Goal: Task Accomplishment & Management: Use online tool/utility

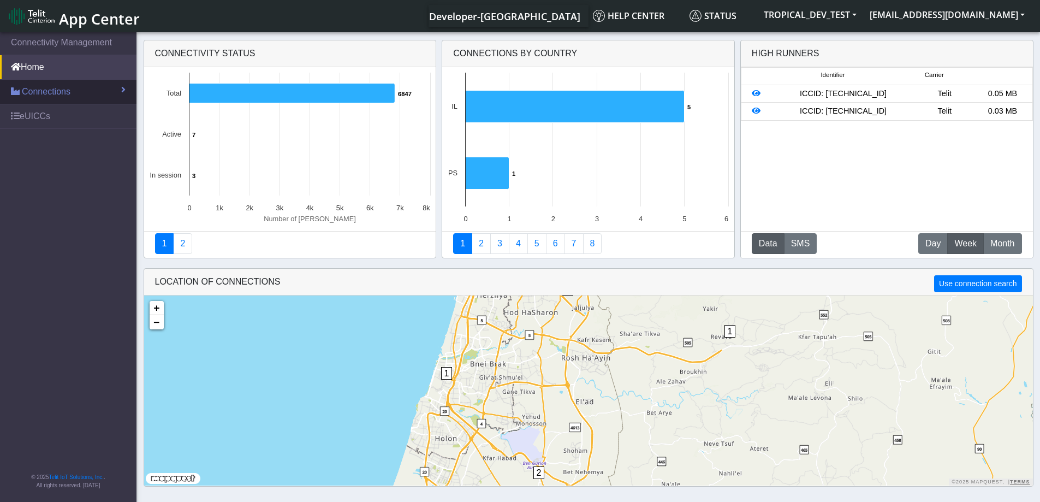
click at [51, 92] on span "Connections" at bounding box center [46, 91] width 49 height 13
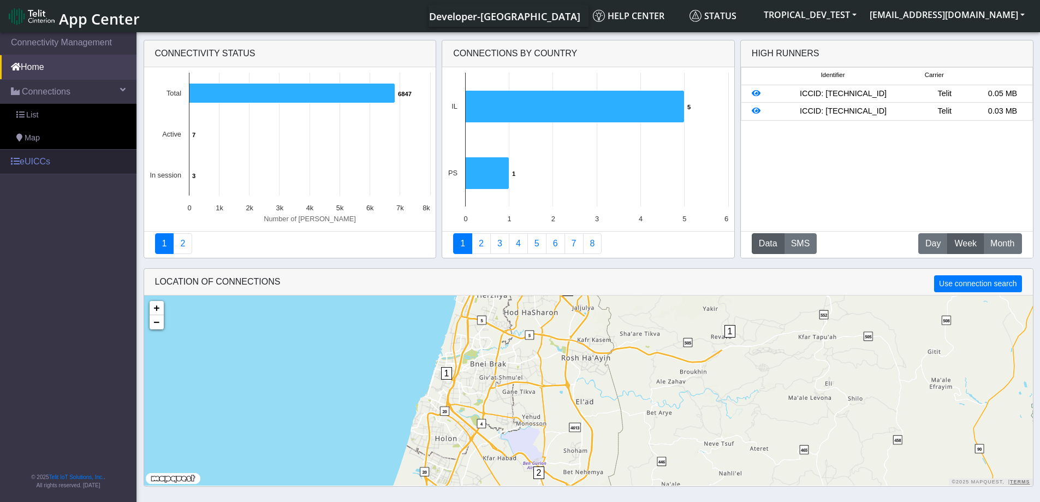
click at [38, 158] on link "eUICCs" at bounding box center [68, 162] width 136 height 24
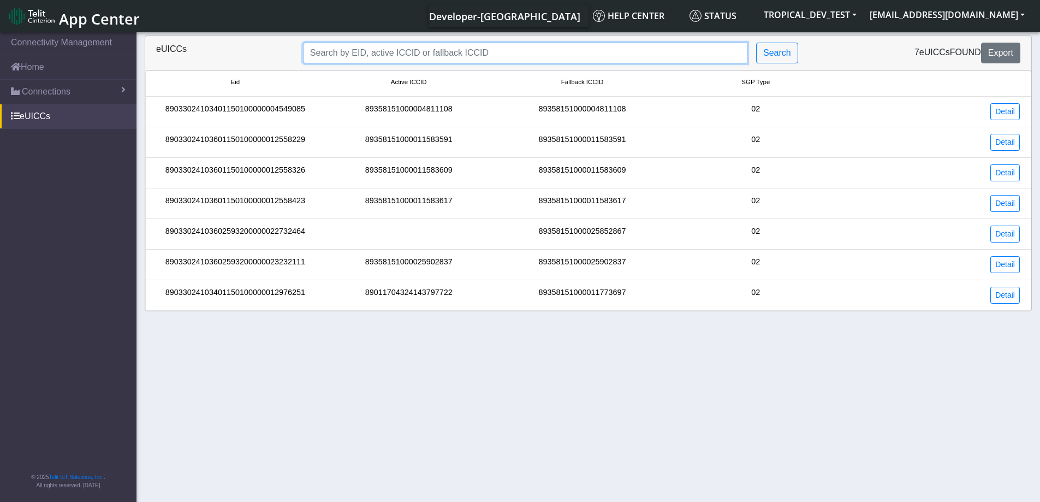
click at [325, 58] on input "Search..." at bounding box center [525, 53] width 444 height 21
paste input "89358151000025902845"
type input "89358151000025902845"
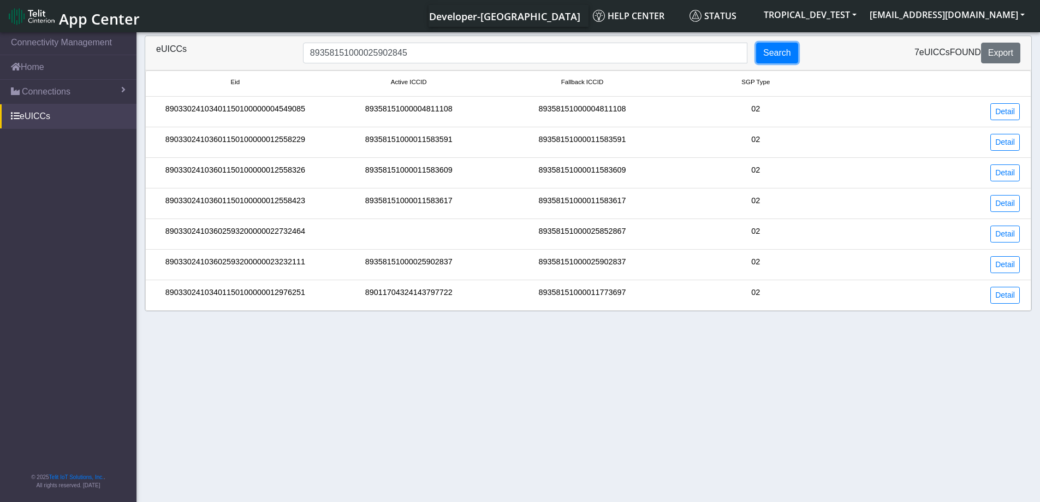
click at [776, 53] on button "Search" at bounding box center [777, 53] width 42 height 21
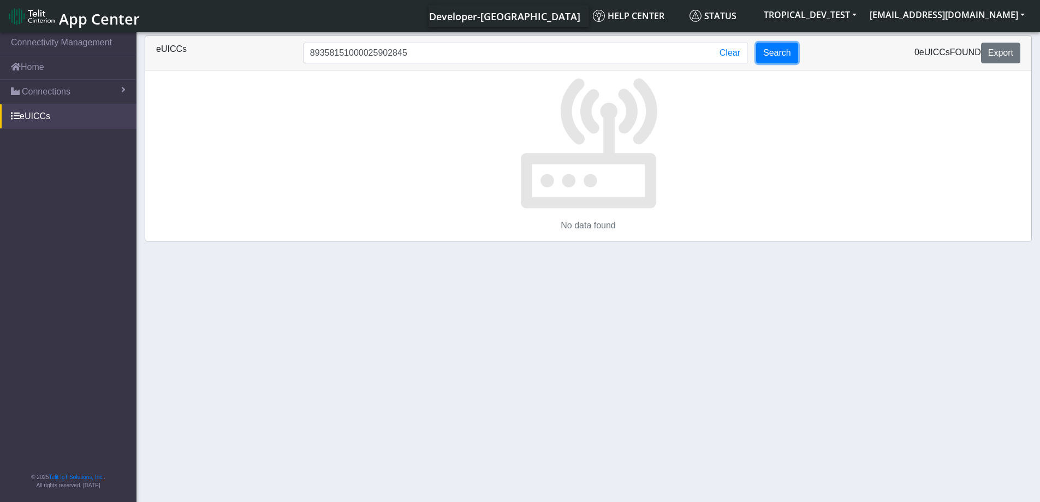
click at [781, 58] on button "Search" at bounding box center [777, 53] width 42 height 21
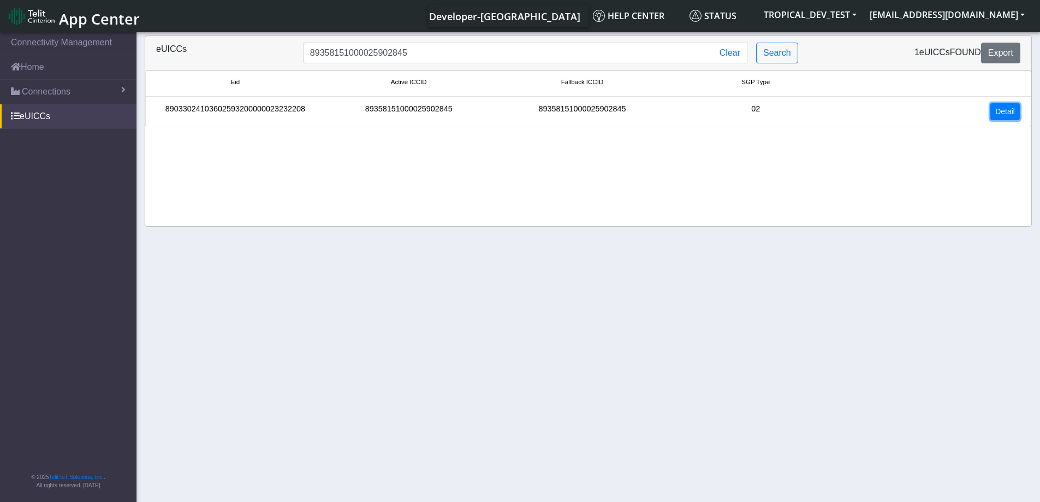
click at [1000, 110] on link "Detail" at bounding box center [1004, 111] width 29 height 17
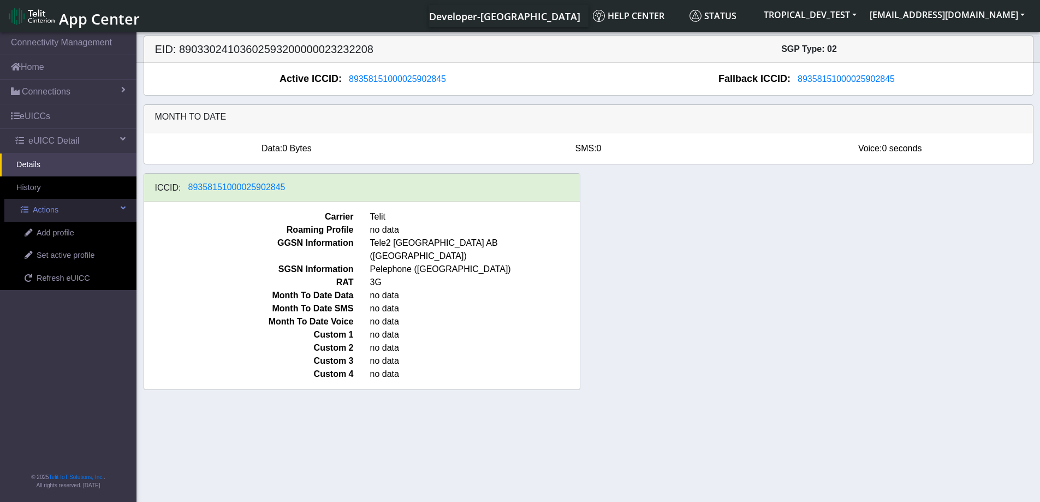
click at [97, 205] on link "Actions" at bounding box center [70, 210] width 132 height 23
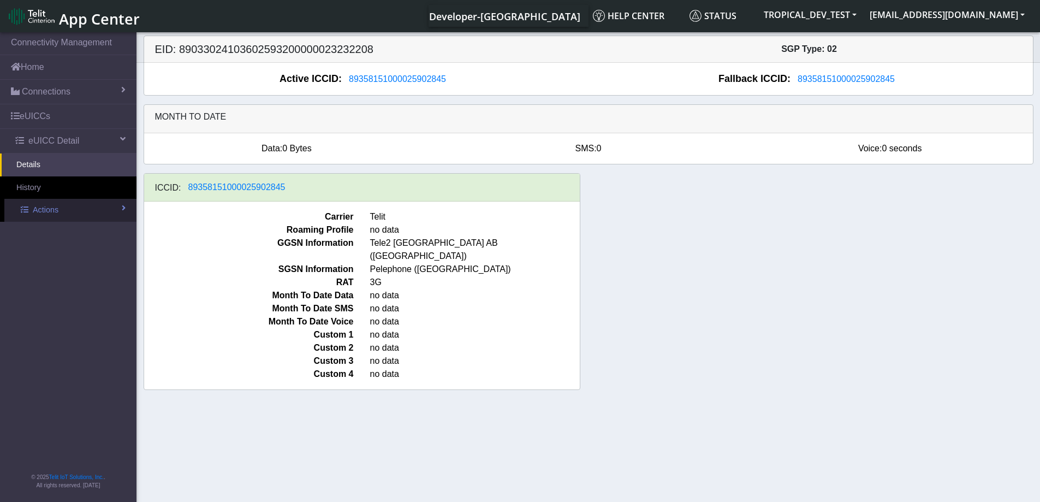
click at [97, 205] on link "Actions" at bounding box center [70, 210] width 132 height 23
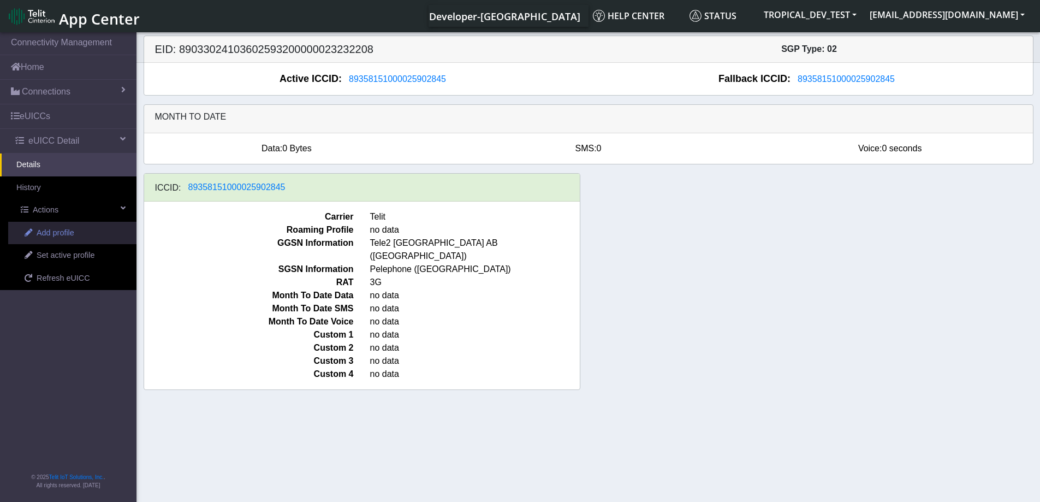
click at [67, 231] on span "Add profile" at bounding box center [56, 233] width 38 height 12
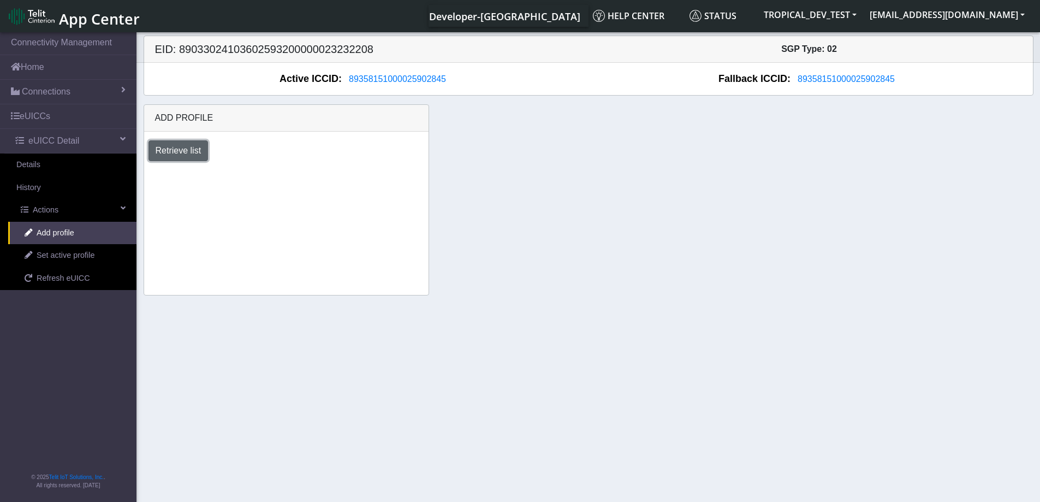
click at [173, 151] on button "Retrieve list" at bounding box center [178, 150] width 60 height 21
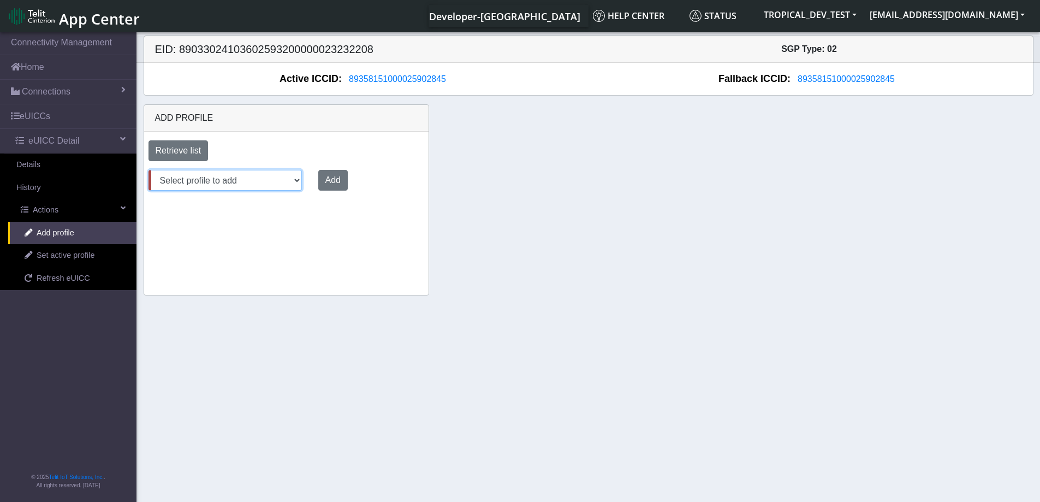
click at [233, 182] on select "Select profile to add AT&T Wireless FutureProfile NLT-[GEOGRAPHIC_DATA] AT&T JA…" at bounding box center [224, 180] width 153 height 21
select select "1.3.6.1.4.1.971"
click at [148, 170] on select "Select profile to add AT&T Wireless FutureProfile NLT-[GEOGRAPHIC_DATA] AT&T JA…" at bounding box center [224, 180] width 153 height 21
click at [320, 178] on button "Add" at bounding box center [330, 180] width 29 height 21
